Goal: Complete application form

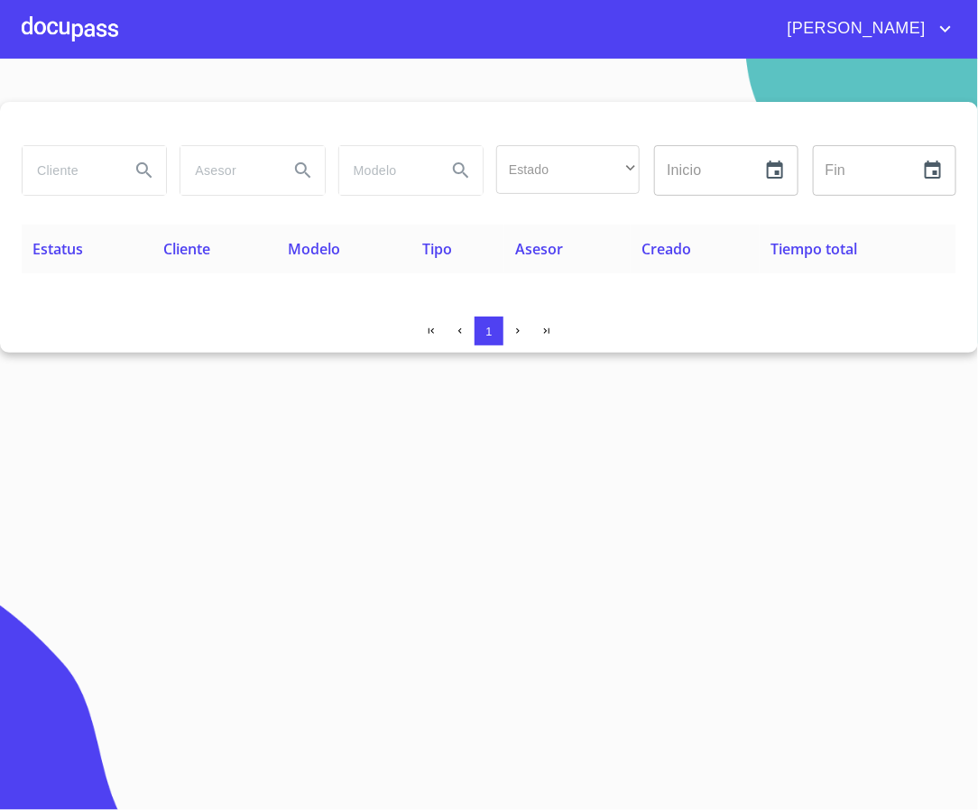
click at [73, 177] on input "search" at bounding box center [69, 170] width 93 height 49
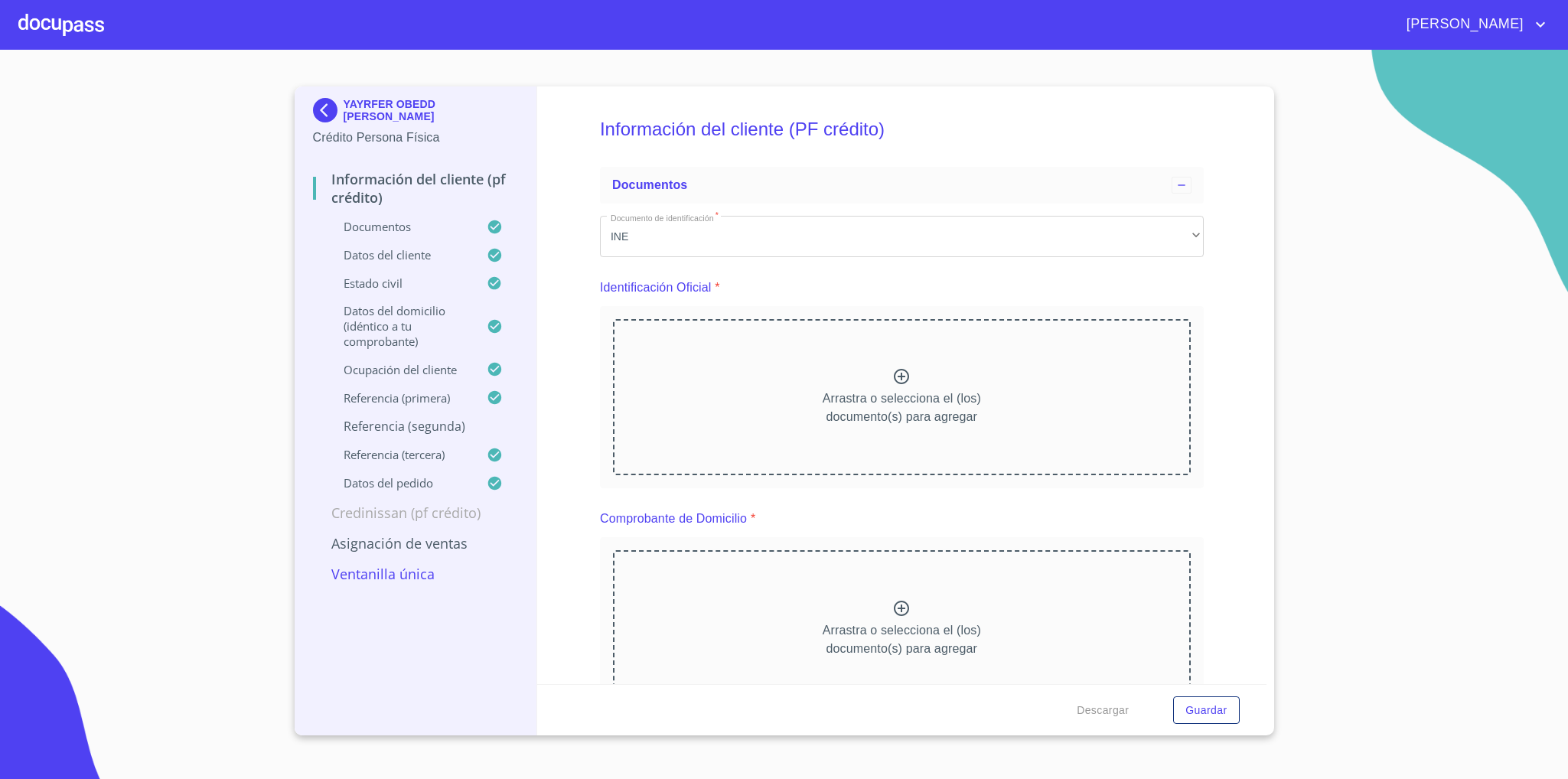
click at [327, 111] on img at bounding box center [328, 109] width 31 height 25
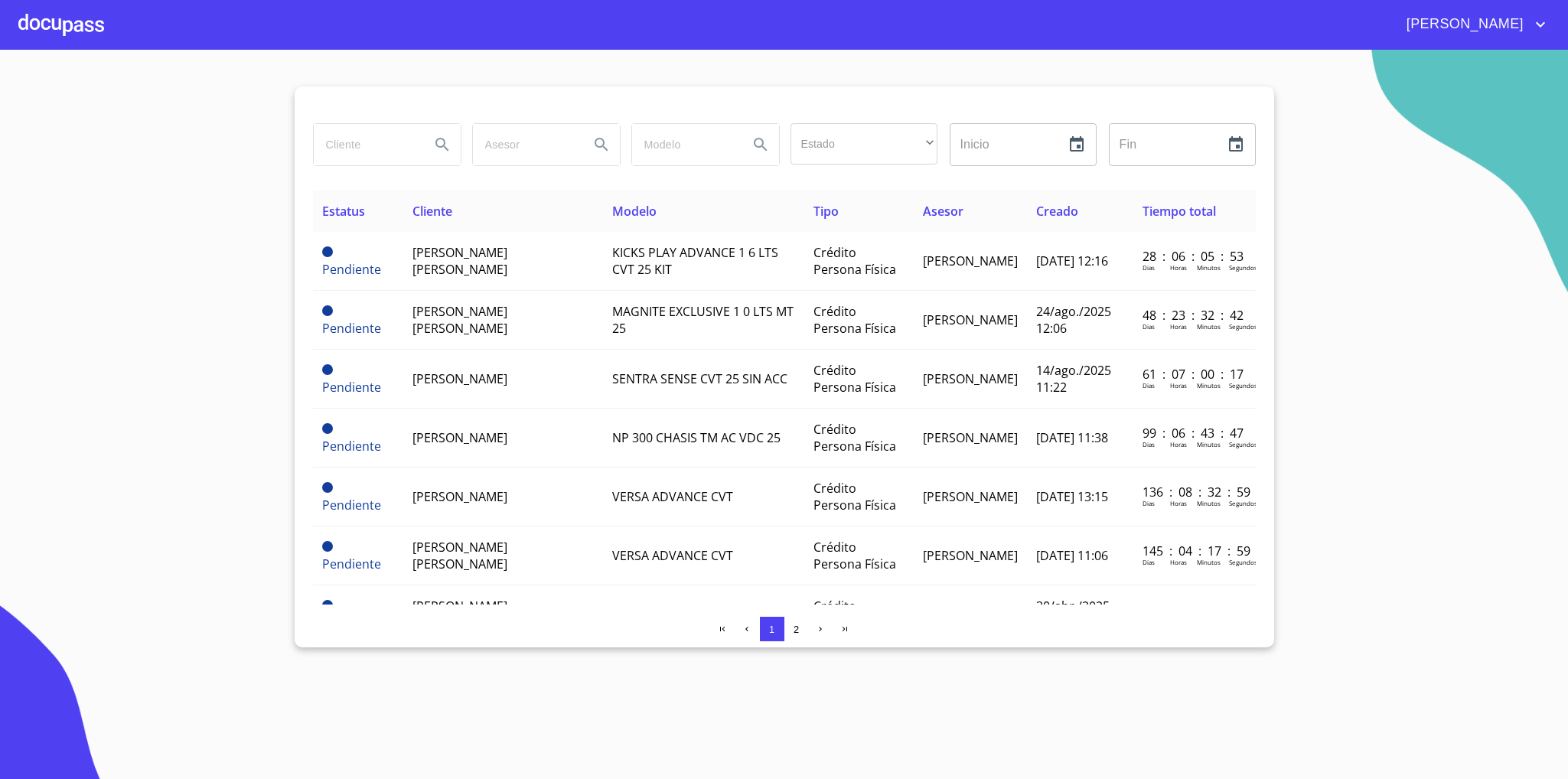
click at [368, 145] on input "search" at bounding box center [366, 144] width 104 height 42
type input "[PERSON_NAME]"
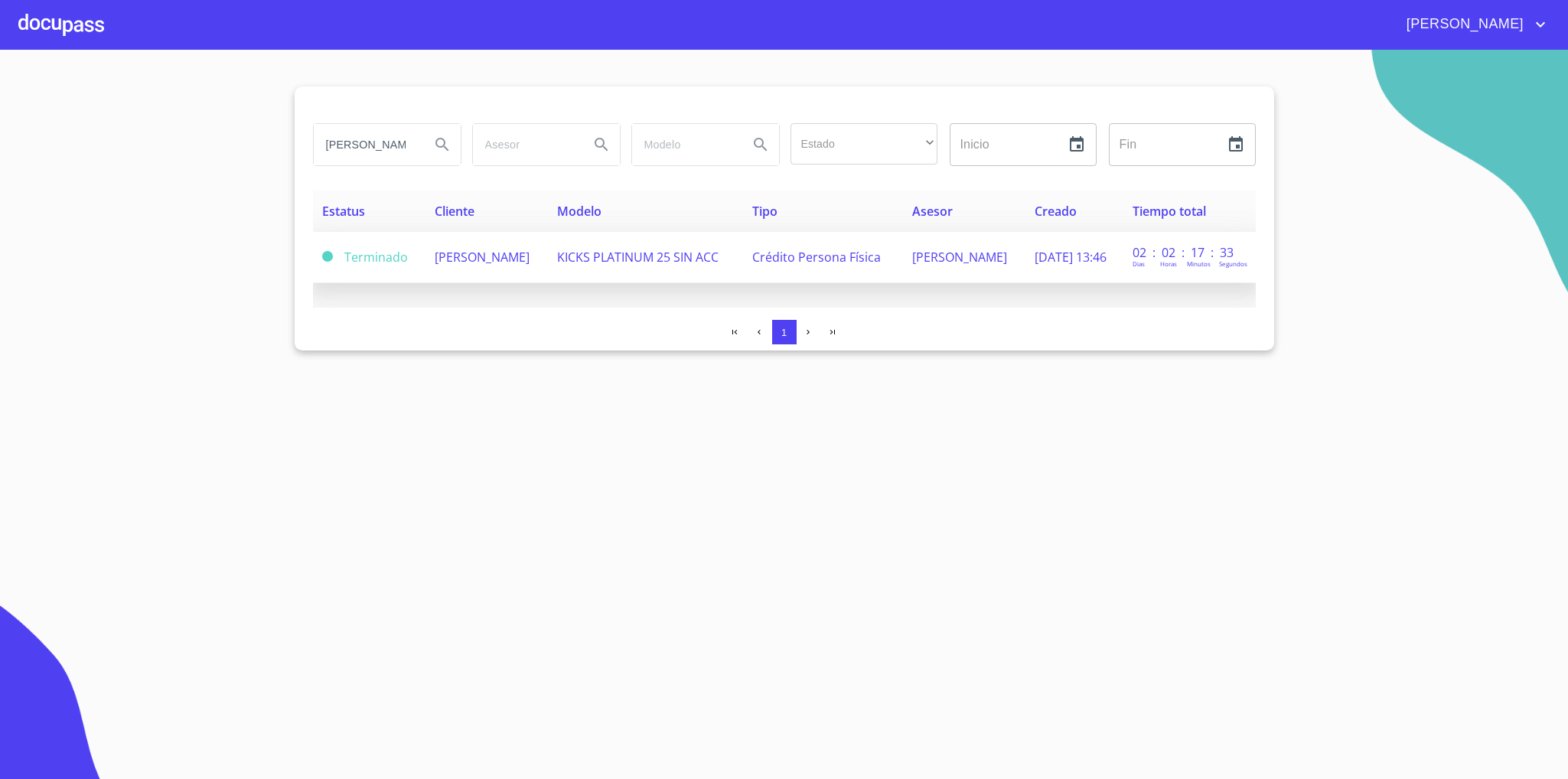
click at [524, 258] on span "[PERSON_NAME]" at bounding box center [482, 257] width 95 height 17
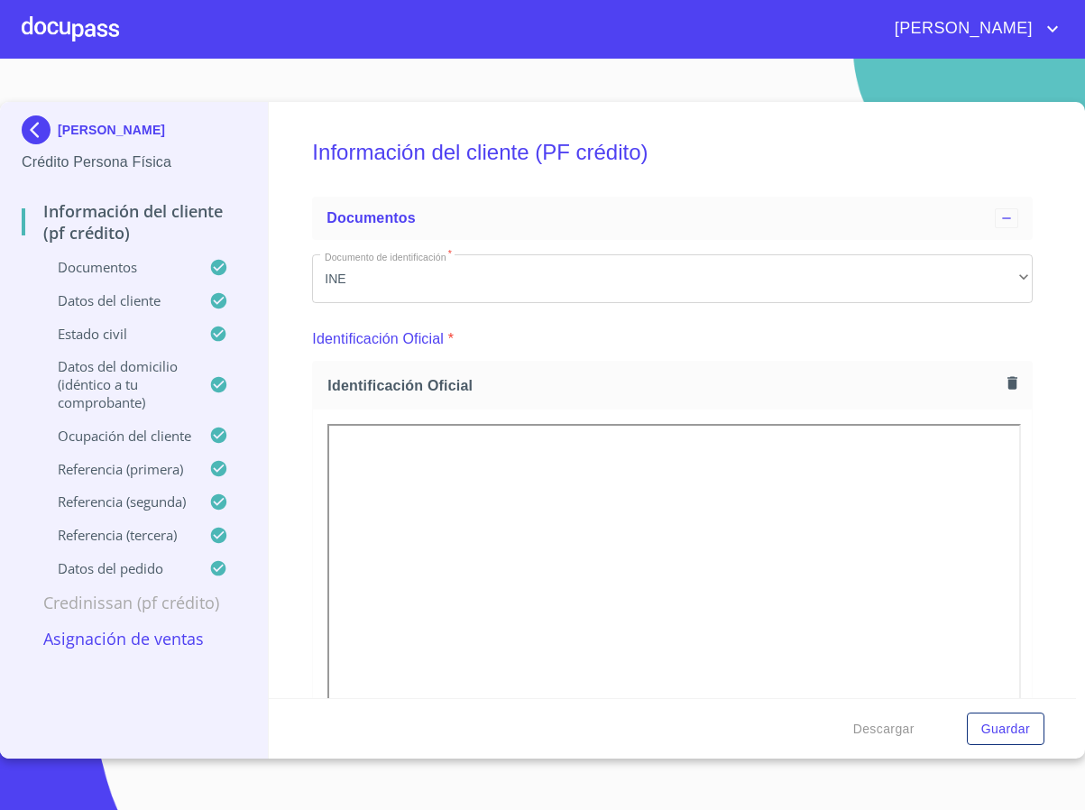
click at [1032, 360] on div "Información del cliente (PF crédito) Documentos Documento de identificación   *…" at bounding box center [672, 400] width 807 height 596
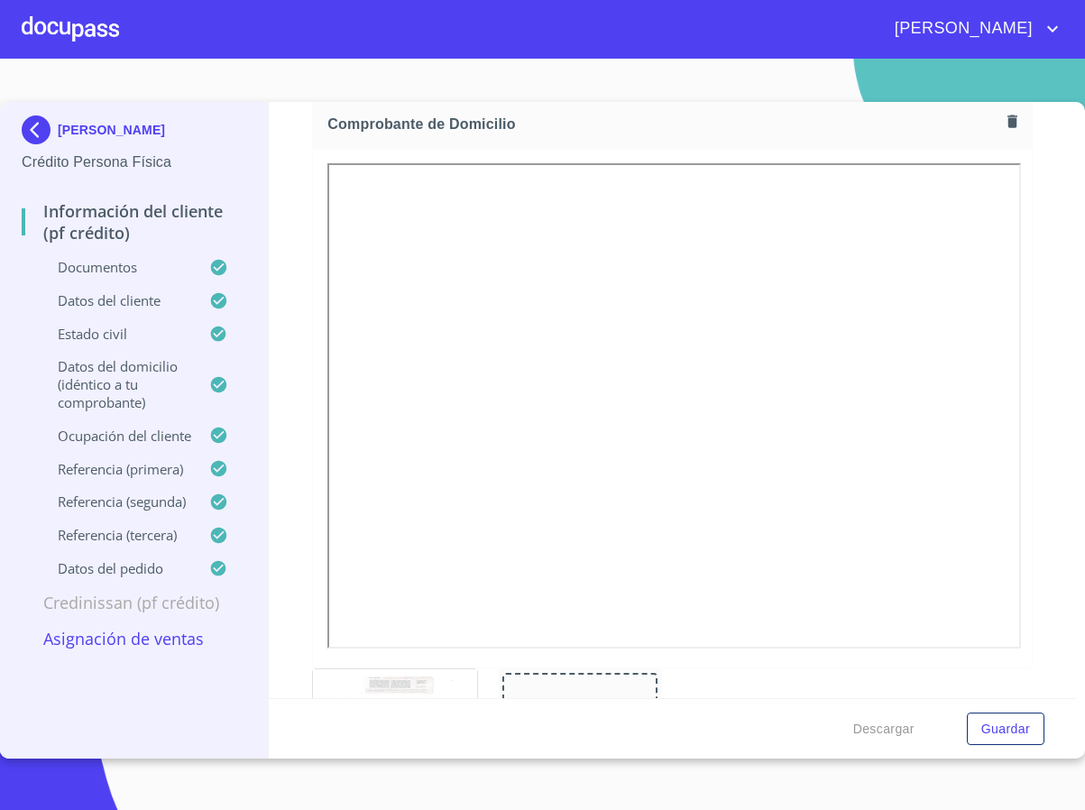
scroll to position [812, 0]
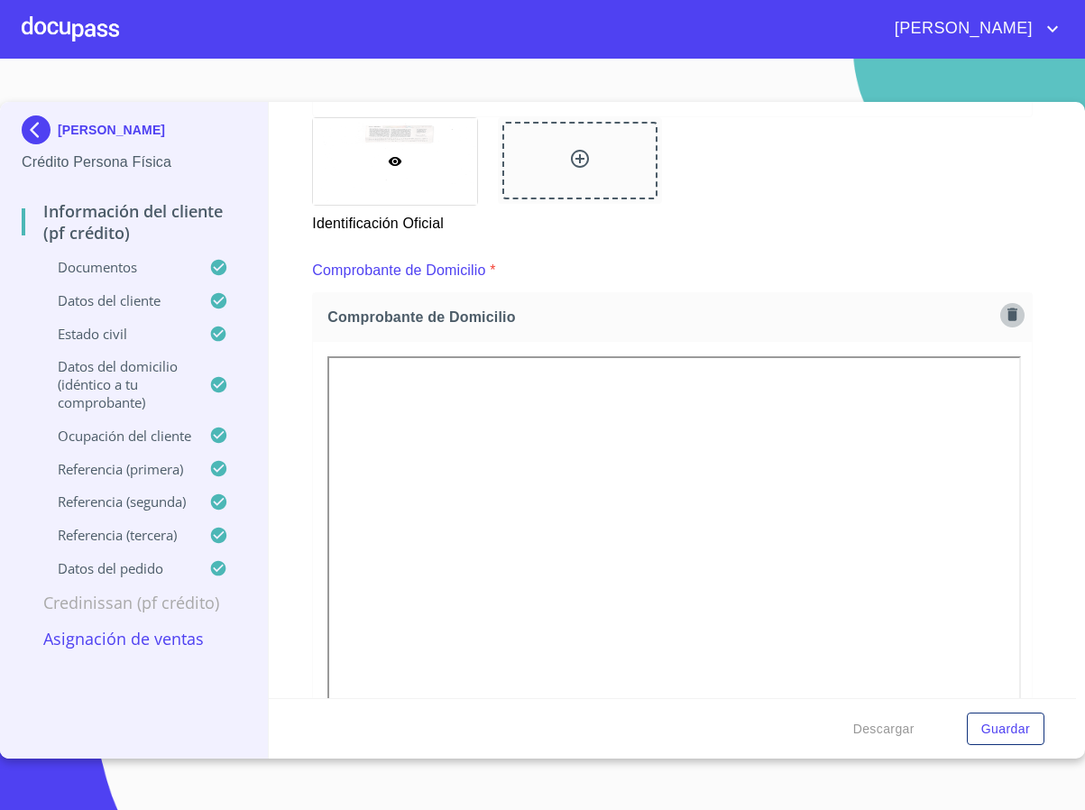
click at [1007, 315] on icon "button" at bounding box center [1012, 314] width 10 height 13
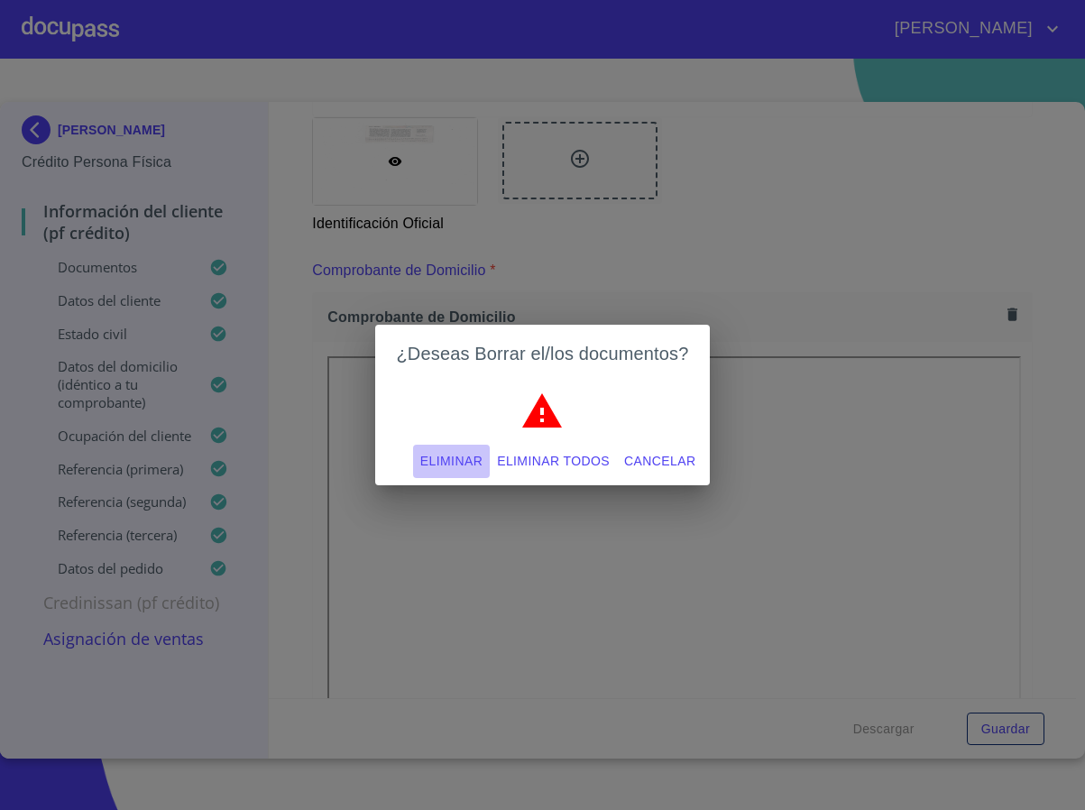
drag, startPoint x: 412, startPoint y: 453, endPoint x: 4, endPoint y: 490, distance: 410.2
click at [415, 455] on button "Eliminar" at bounding box center [451, 461] width 77 height 33
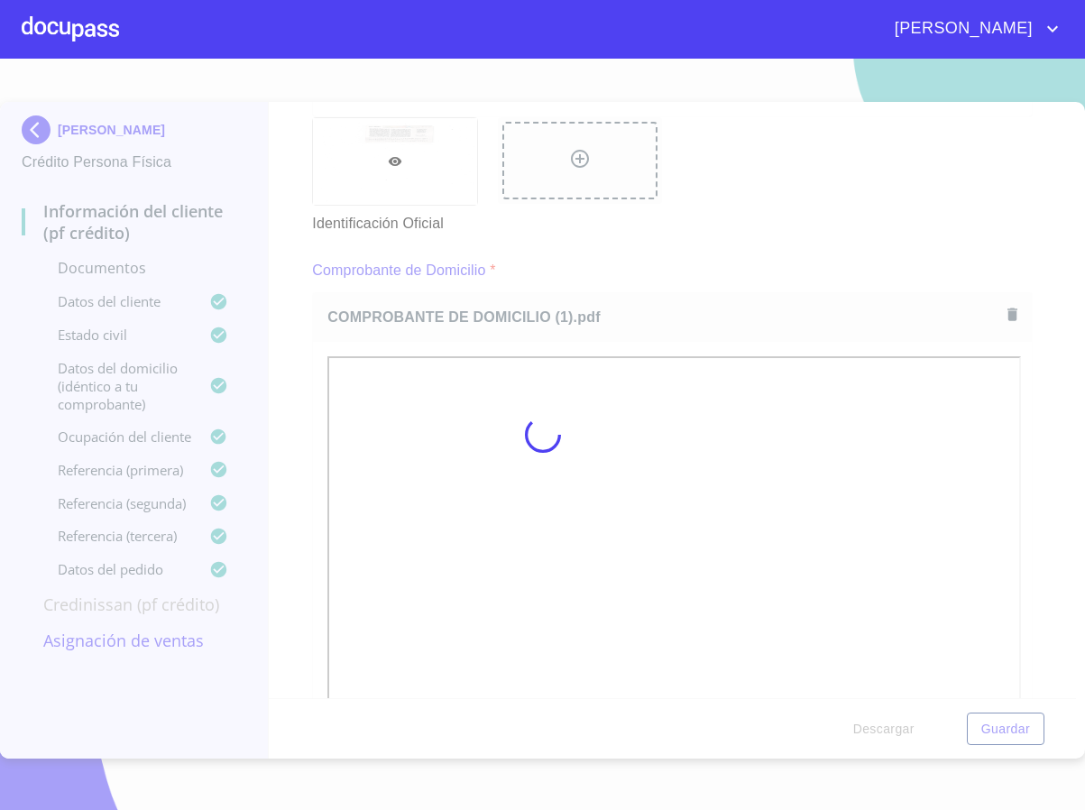
click at [1048, 438] on div at bounding box center [542, 434] width 1085 height 751
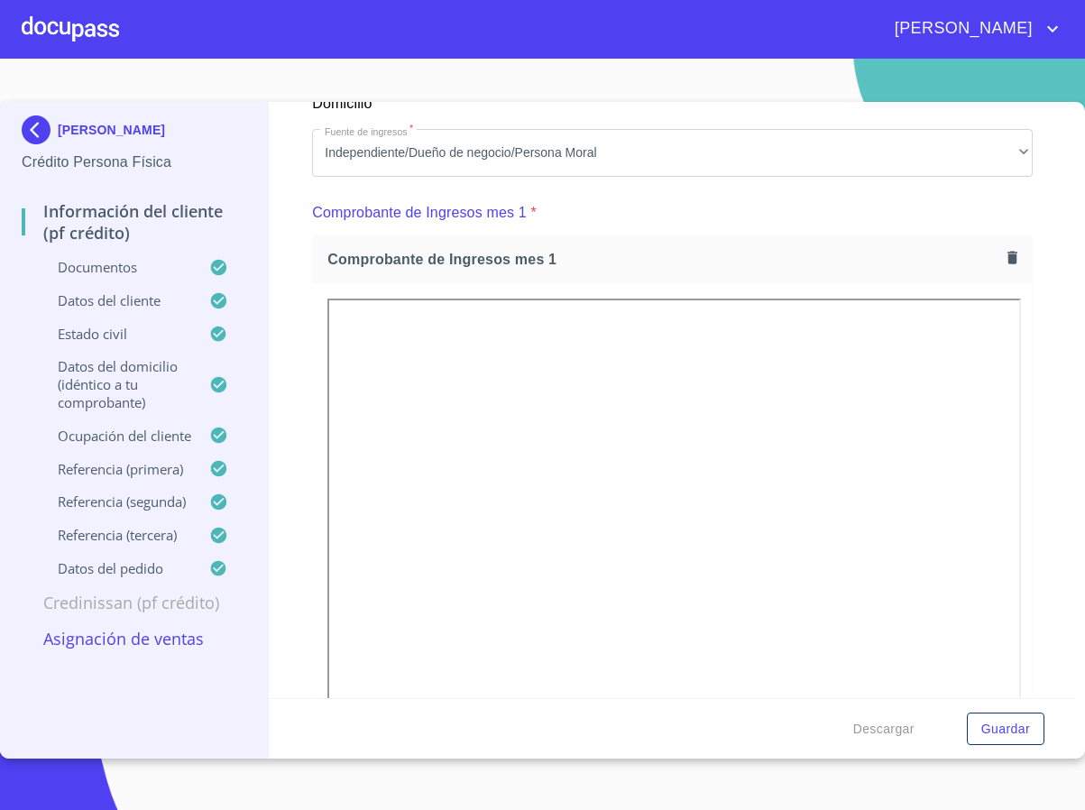
scroll to position [1758, 0]
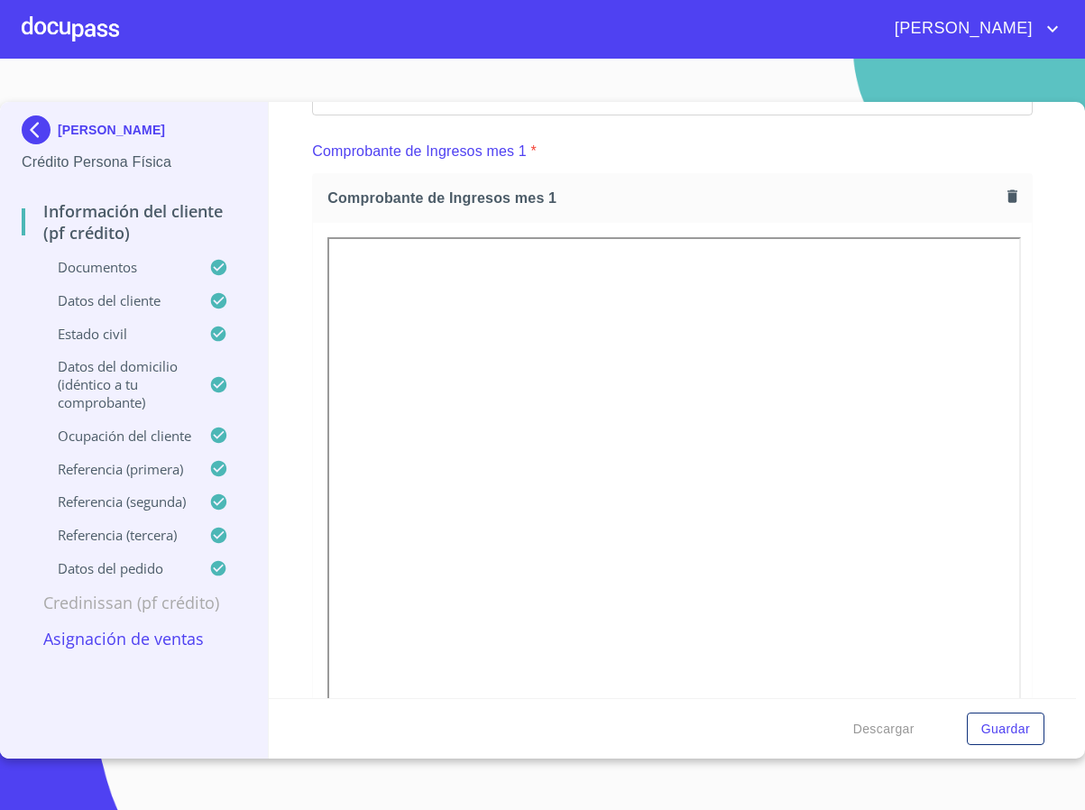
click at [1004, 201] on icon "button" at bounding box center [1012, 196] width 17 height 17
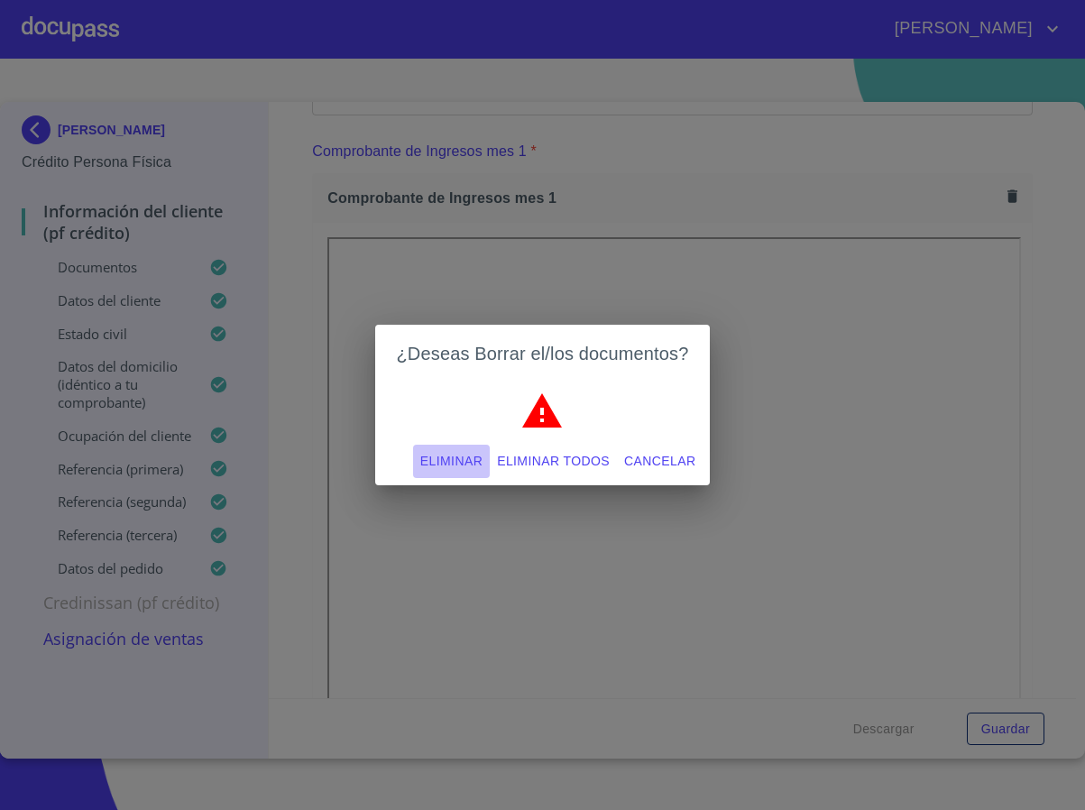
click at [446, 453] on span "Eliminar" at bounding box center [451, 461] width 62 height 23
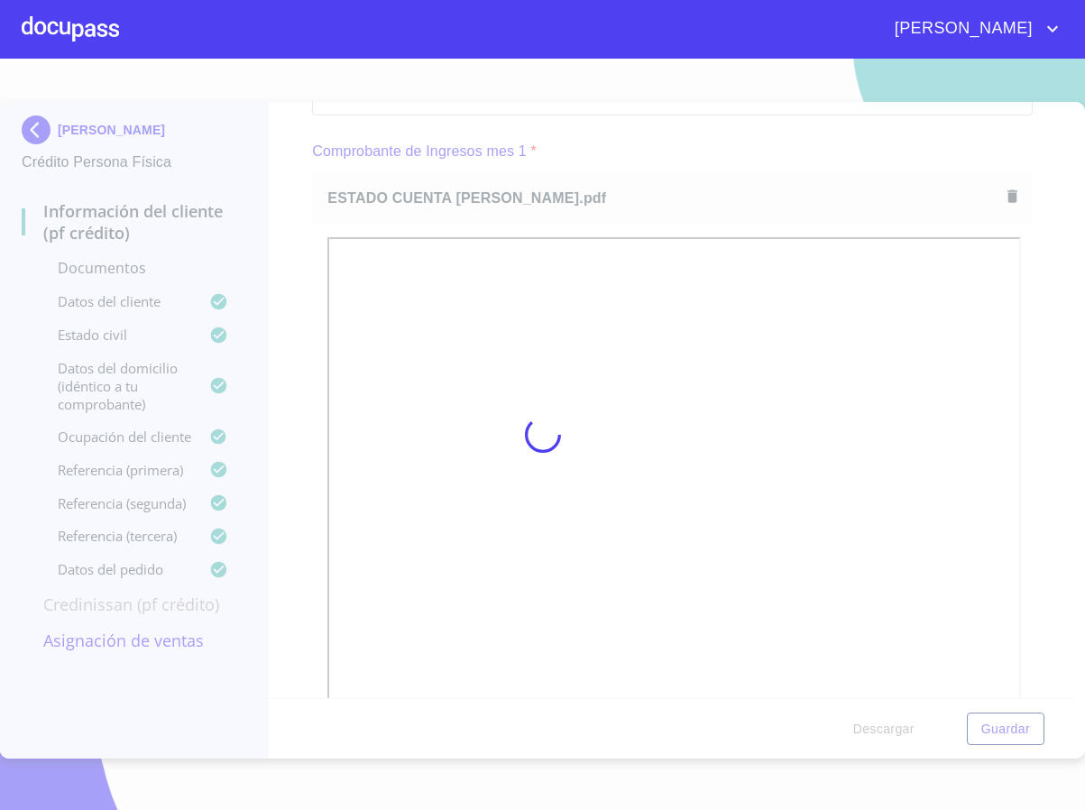
click at [1045, 399] on div at bounding box center [542, 434] width 1085 height 751
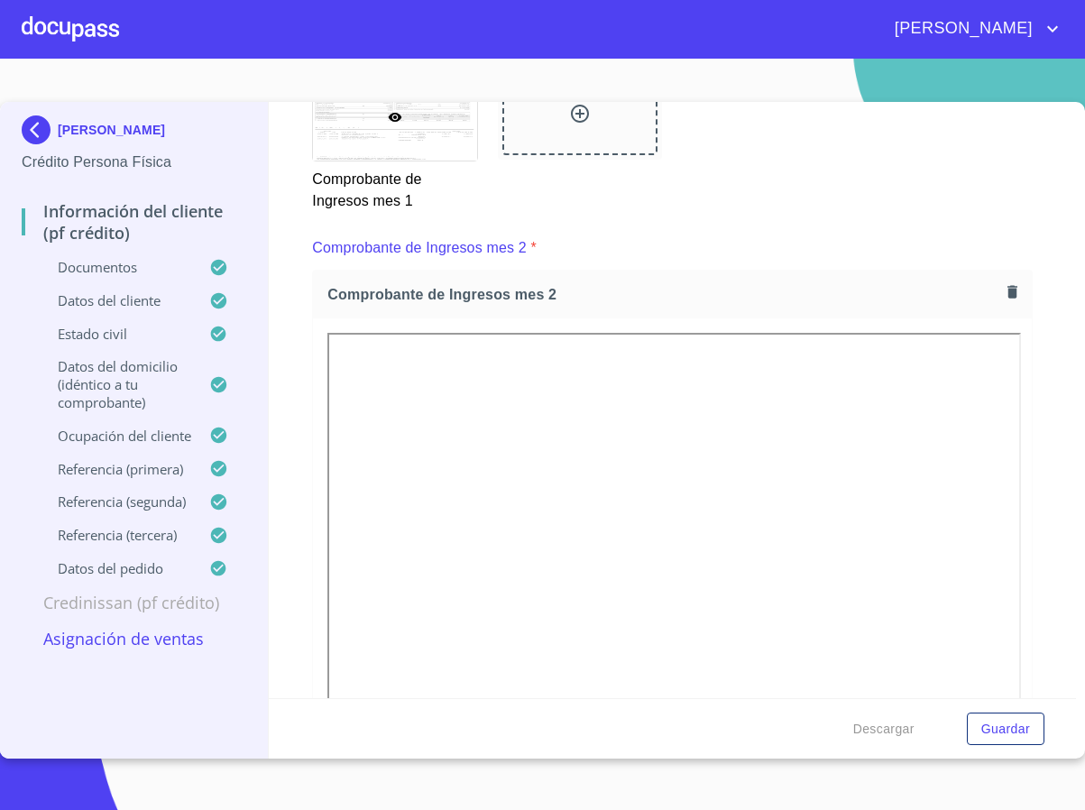
scroll to position [2435, 0]
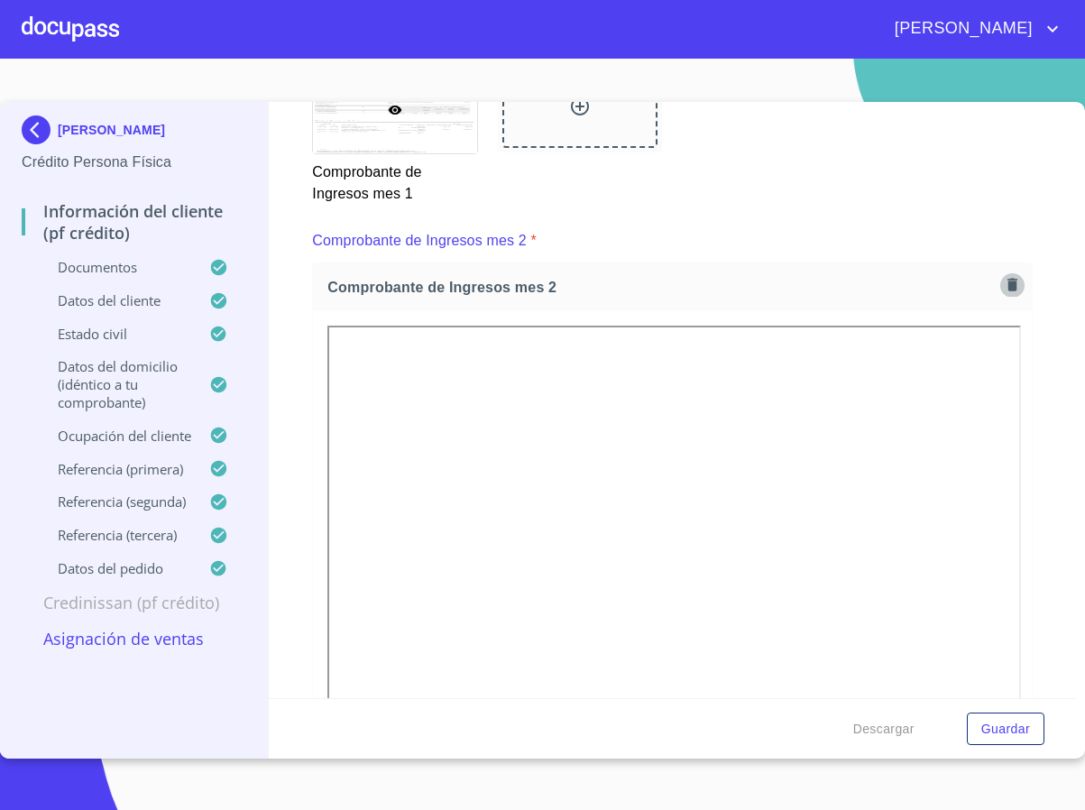
click at [1004, 287] on icon "button" at bounding box center [1012, 284] width 17 height 17
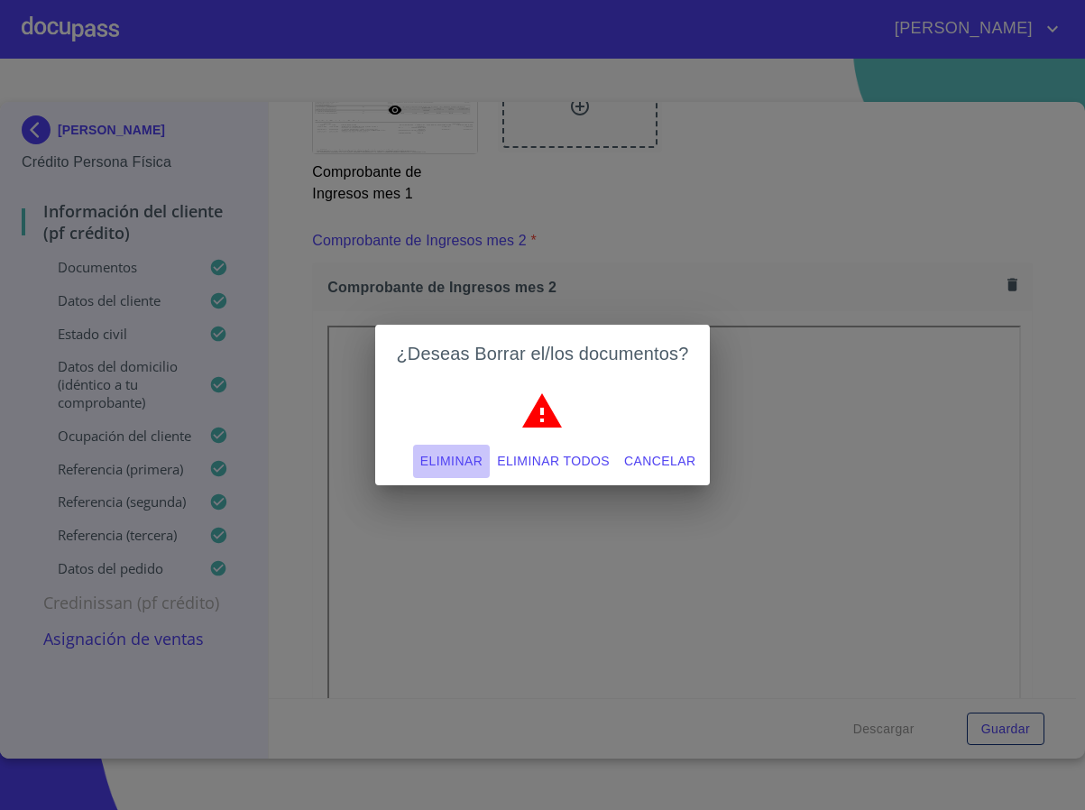
click at [422, 455] on span "Eliminar" at bounding box center [451, 461] width 62 height 23
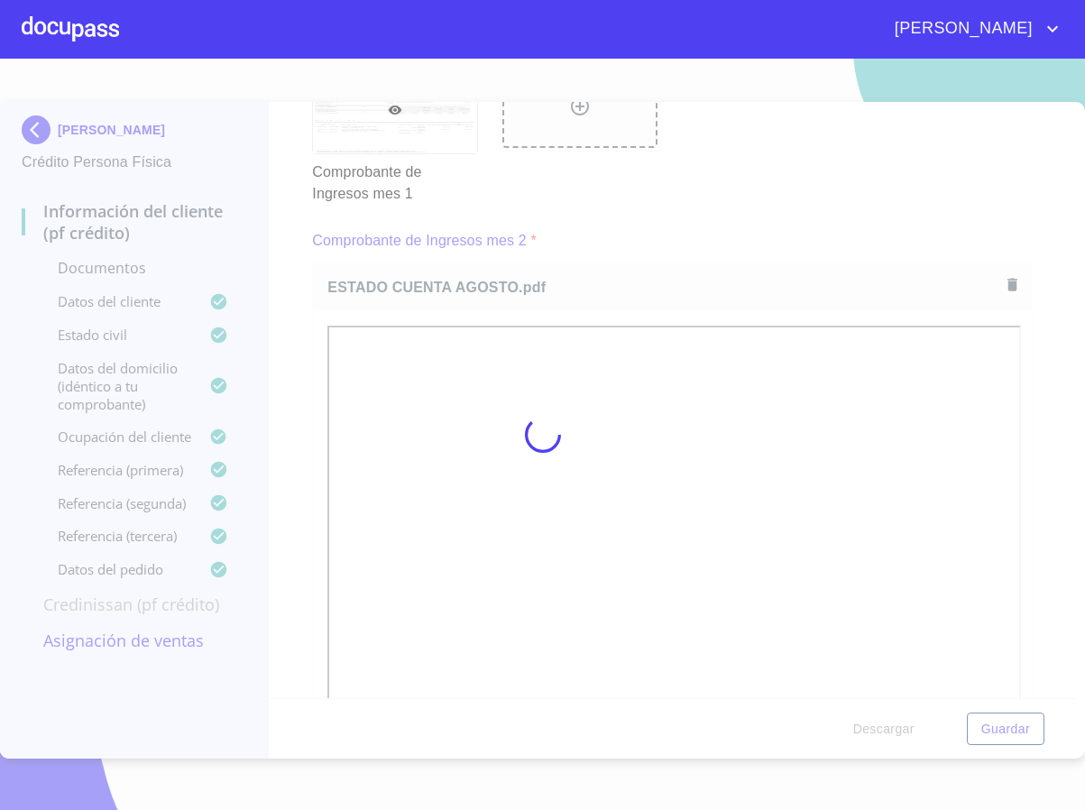
click at [1018, 426] on div at bounding box center [542, 434] width 1085 height 751
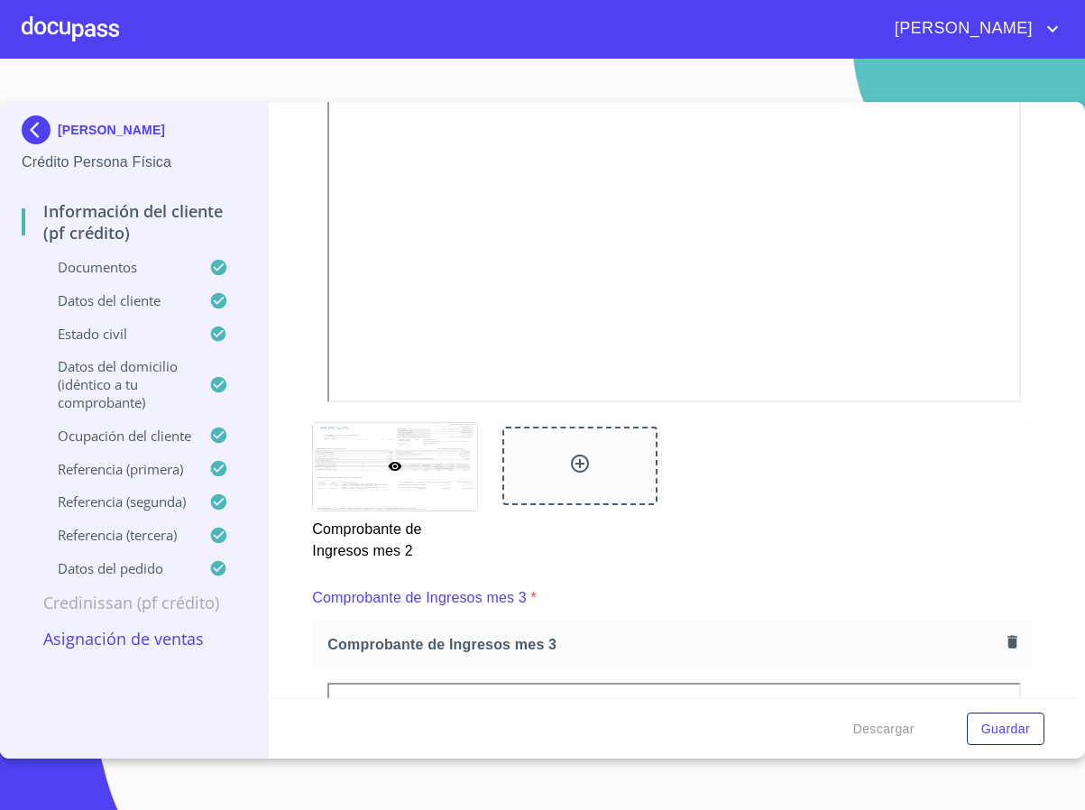
scroll to position [3111, 0]
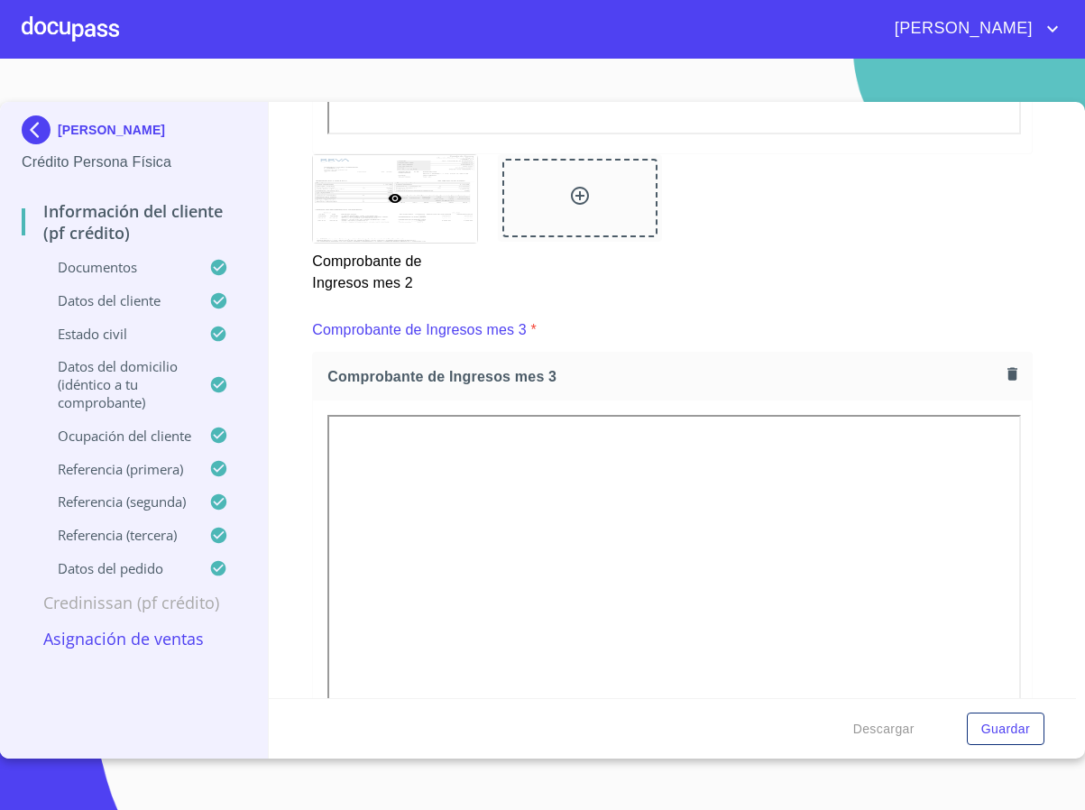
click at [1004, 369] on icon "button" at bounding box center [1012, 373] width 17 height 17
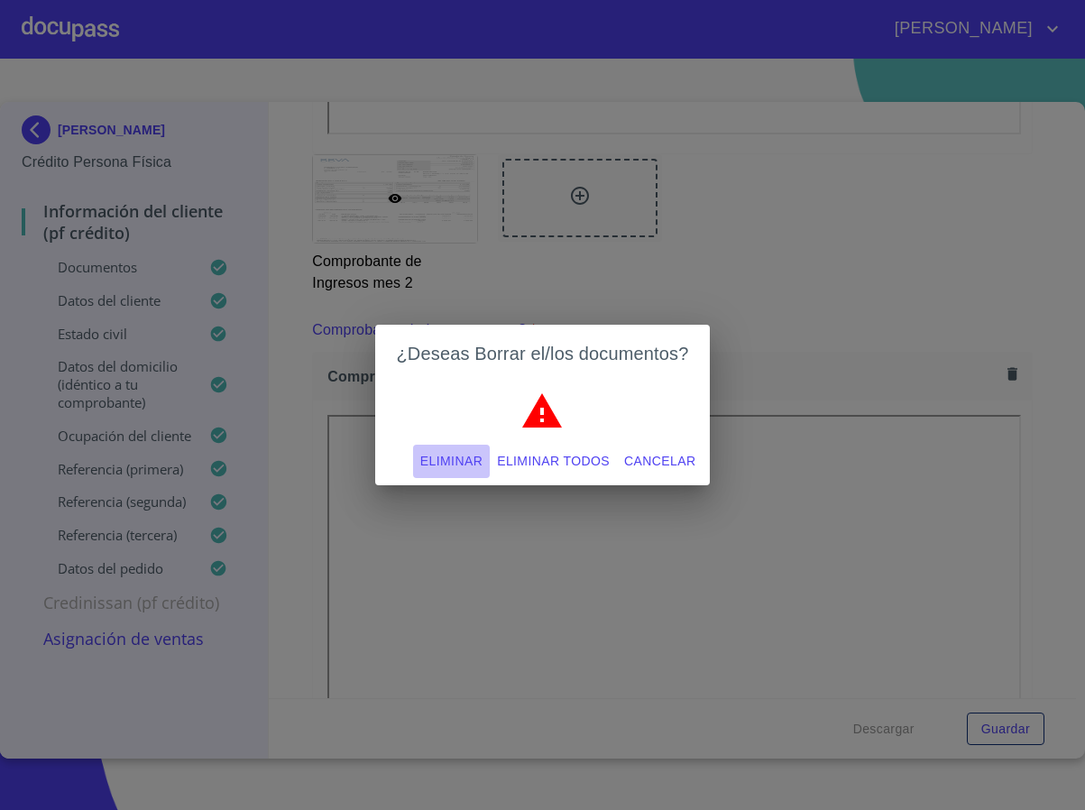
click at [426, 464] on span "Eliminar" at bounding box center [451, 461] width 62 height 23
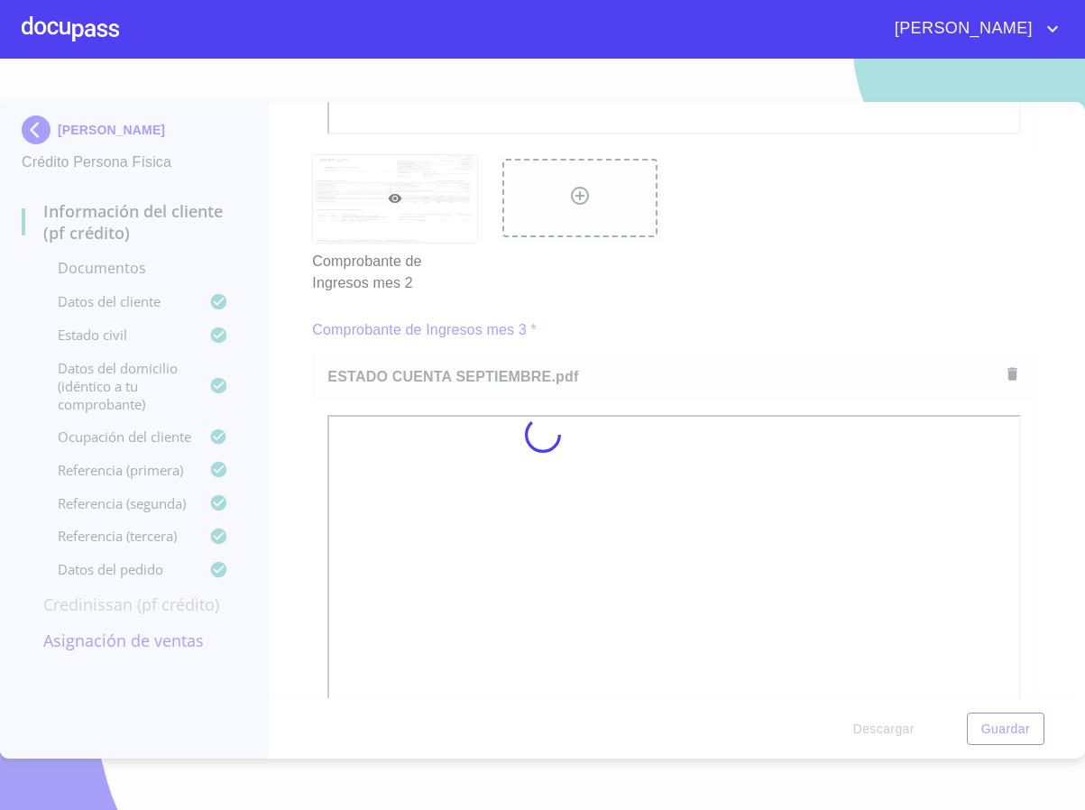
click at [1028, 464] on div at bounding box center [542, 434] width 1085 height 751
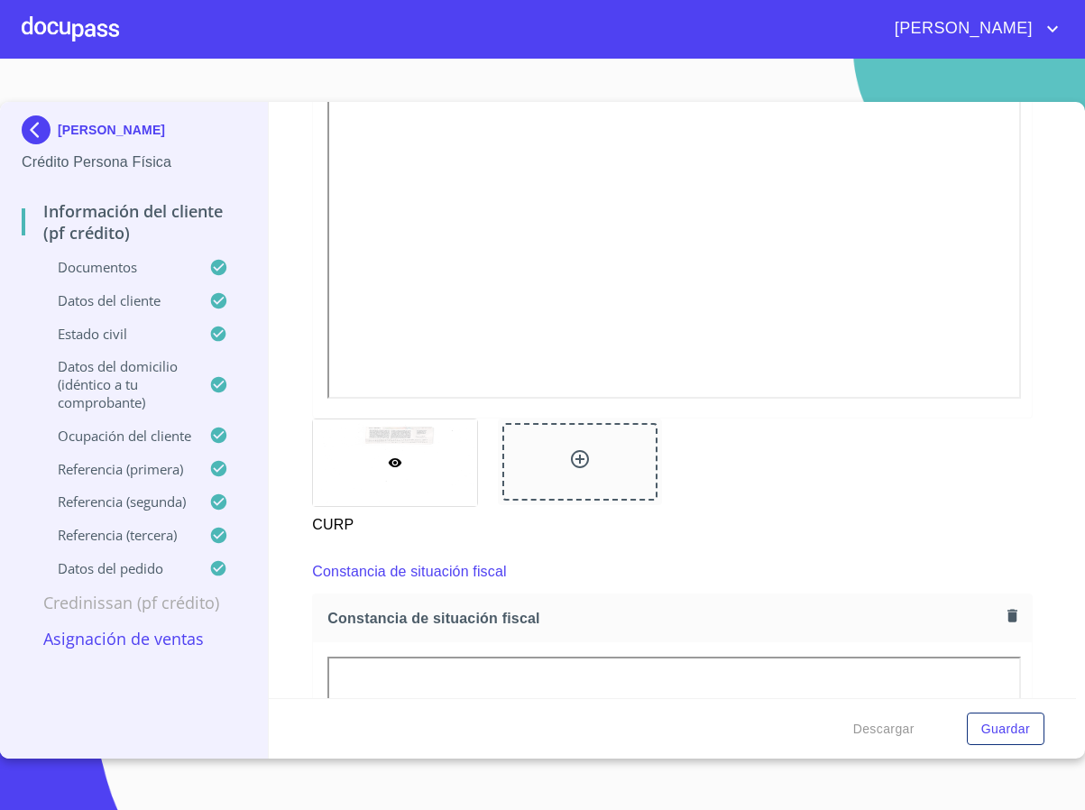
scroll to position [4599, 0]
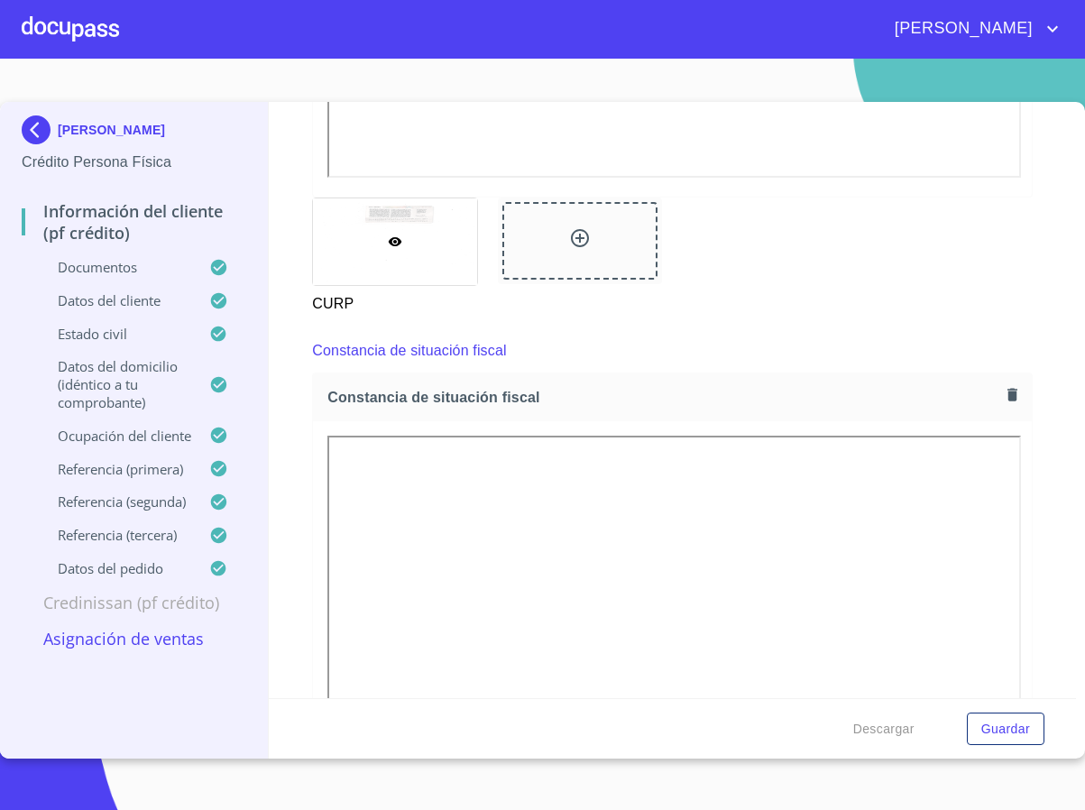
click at [1000, 390] on button "button" at bounding box center [1012, 394] width 24 height 24
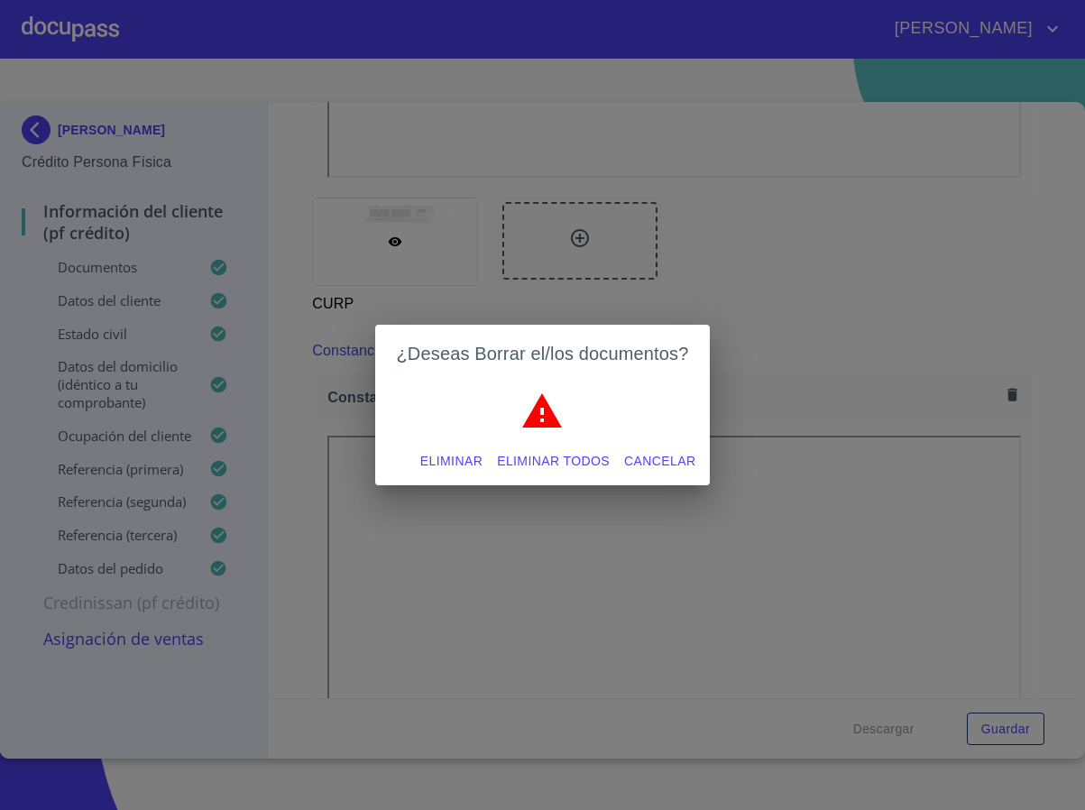
click at [431, 461] on span "Eliminar" at bounding box center [451, 461] width 62 height 23
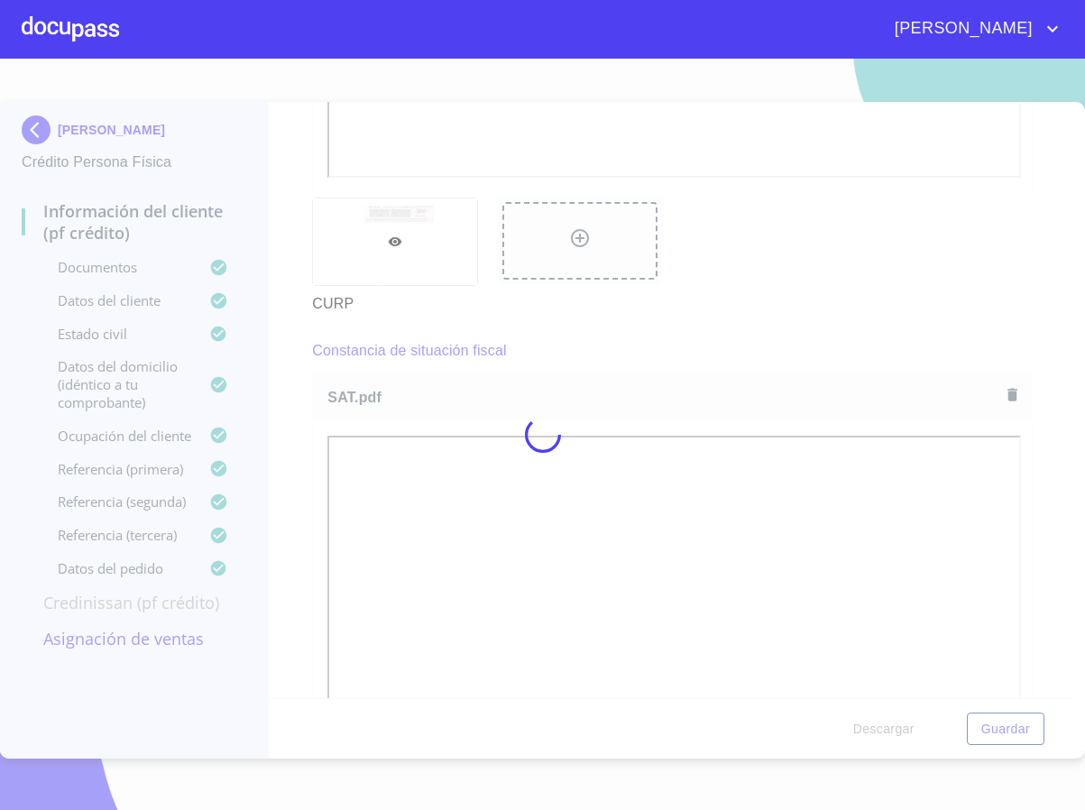
click at [1034, 510] on div at bounding box center [542, 434] width 1085 height 751
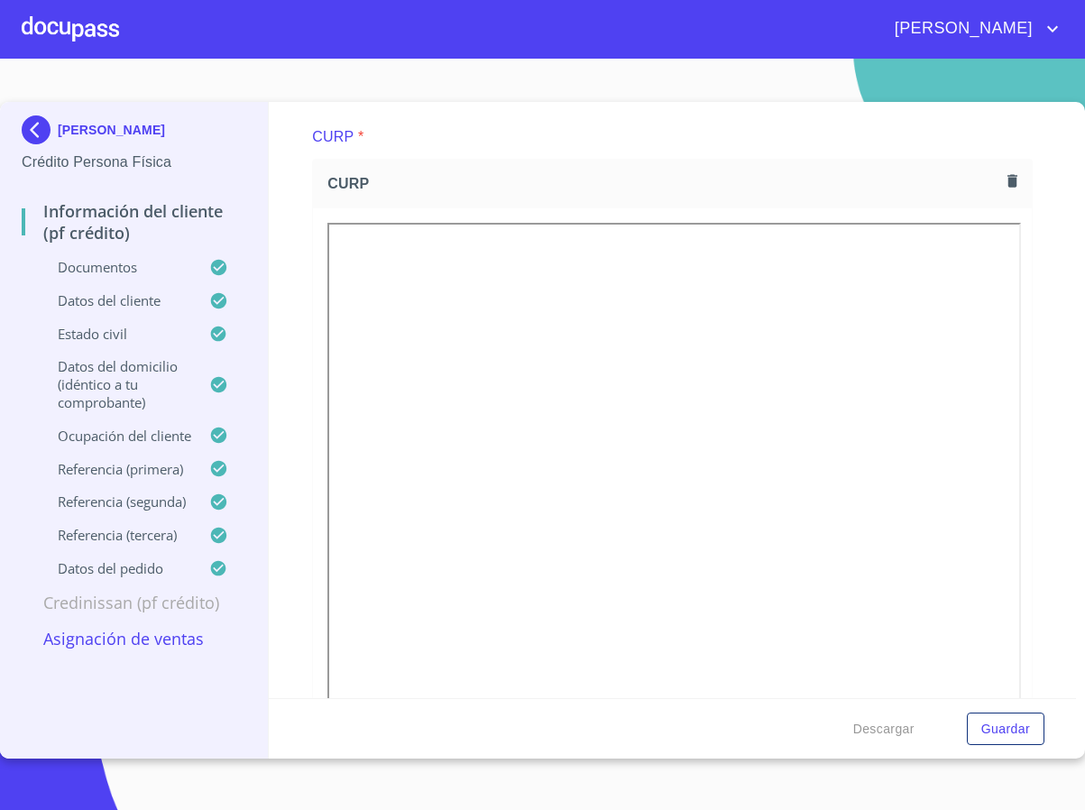
scroll to position [3923, 0]
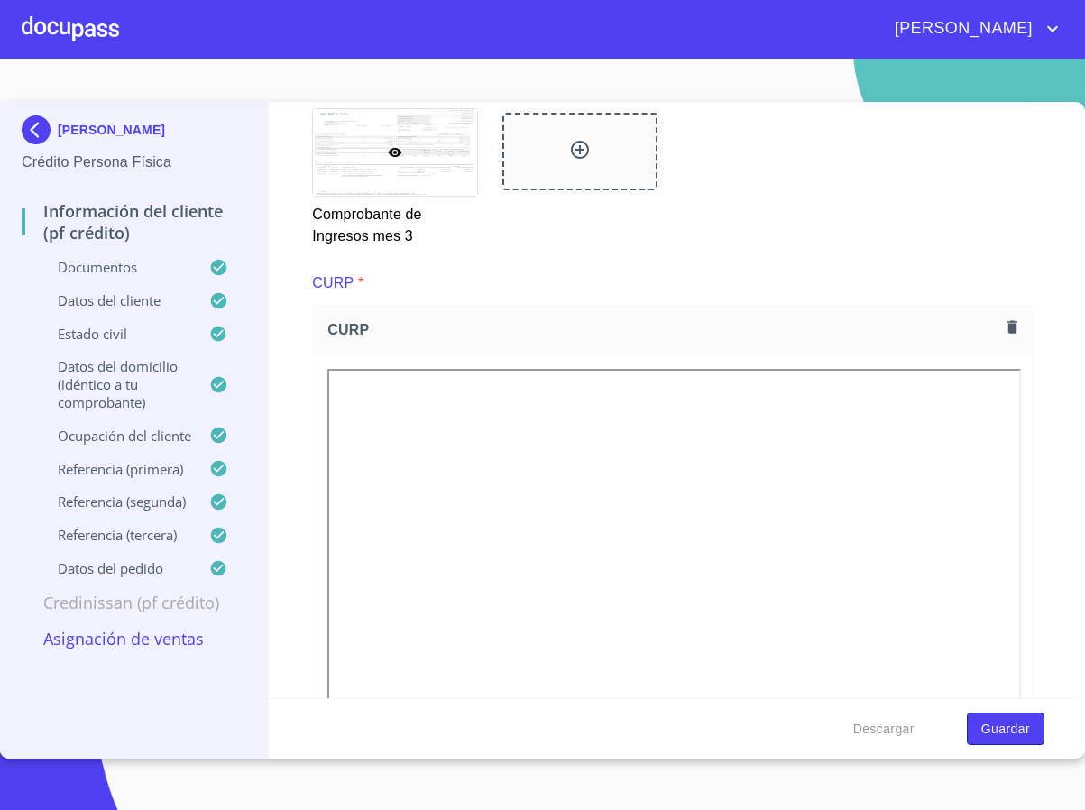
click at [999, 730] on span "Guardar" at bounding box center [1005, 729] width 49 height 23
